Goal: Task Accomplishment & Management: Manage account settings

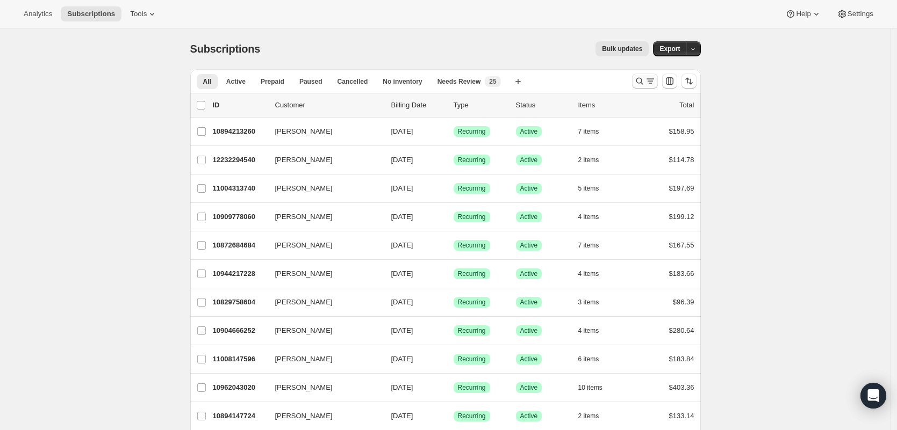
click at [642, 78] on icon "Search and filter results" at bounding box center [639, 81] width 11 height 11
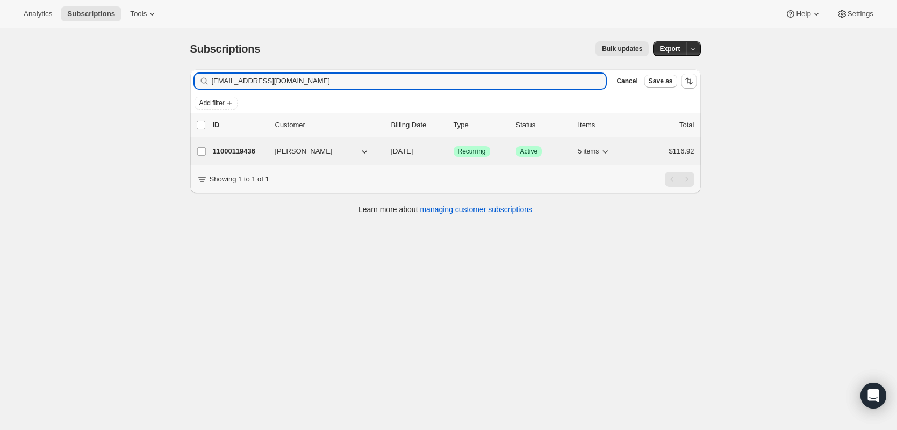
type input "[EMAIL_ADDRESS][DOMAIN_NAME]"
drag, startPoint x: 232, startPoint y: 154, endPoint x: 259, endPoint y: 150, distance: 27.7
click at [232, 155] on p "11000119436" at bounding box center [240, 151] width 54 height 11
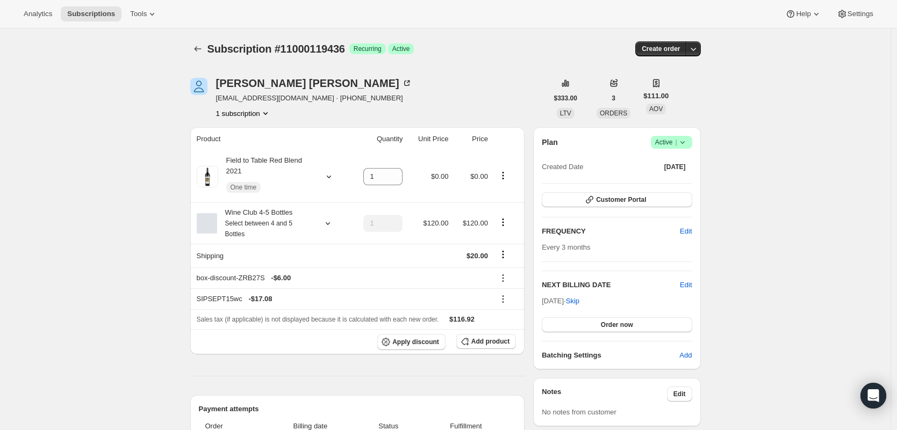
click at [679, 143] on icon at bounding box center [682, 142] width 11 height 11
click at [681, 186] on span "Cancel subscription" at bounding box center [671, 182] width 61 height 8
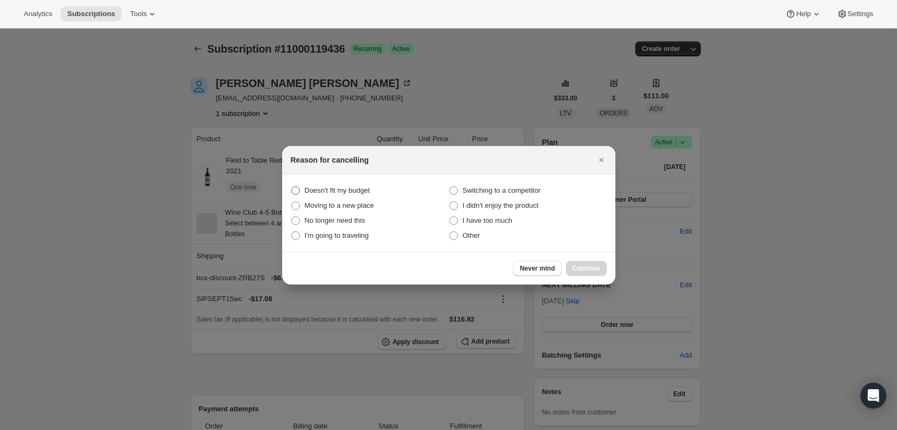
drag, startPoint x: 368, startPoint y: 181, endPoint x: 365, endPoint y: 186, distance: 5.5
click at [365, 182] on section "Doesn't fit my budget Switching to a competitor Moving to a new place I didn't …" at bounding box center [448, 213] width 333 height 77
click at [364, 188] on span "Doesn't fit my budget" at bounding box center [338, 190] width 66 height 8
click at [292, 187] on budget "Doesn't fit my budget" at bounding box center [291, 186] width 1 height 1
radio budget "true"
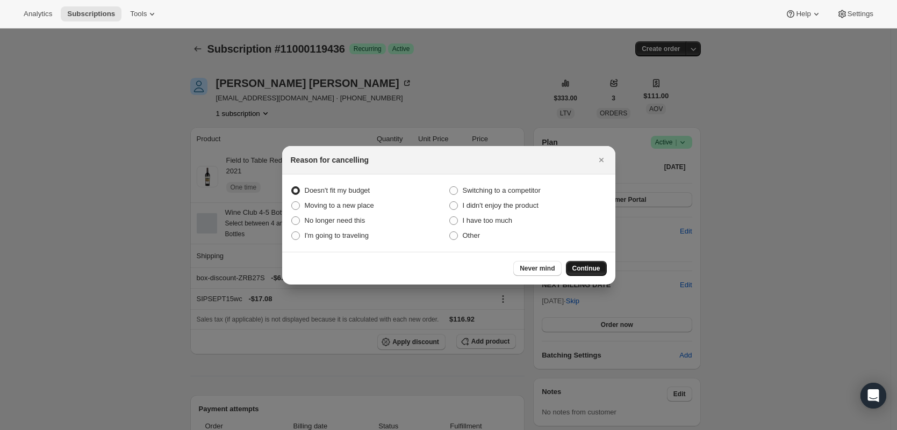
click at [587, 270] on span "Continue" at bounding box center [586, 268] width 28 height 9
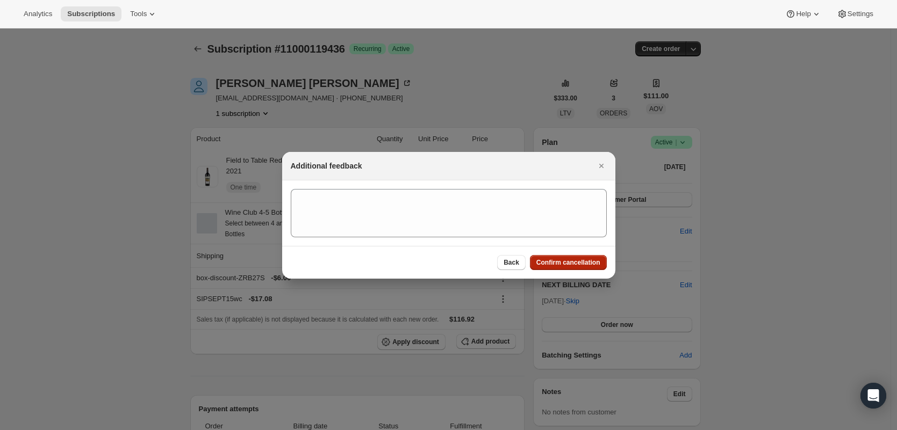
click at [587, 269] on button "Confirm cancellation" at bounding box center [568, 262] width 77 height 15
